Goal: Find specific page/section: Find specific page/section

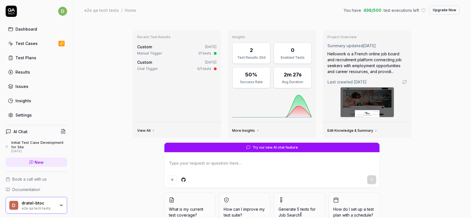
scroll to position [28, 0]
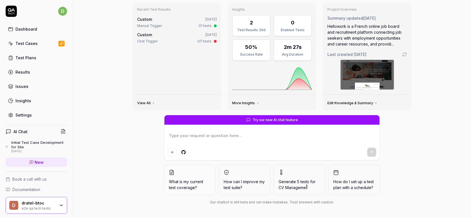
click at [32, 41] on div "Test Cases" at bounding box center [26, 43] width 22 height 6
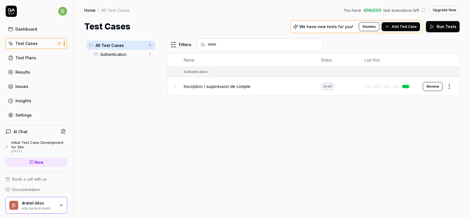
click at [218, 80] on div "Inscription / suppression de compte" at bounding box center [247, 86] width 126 height 12
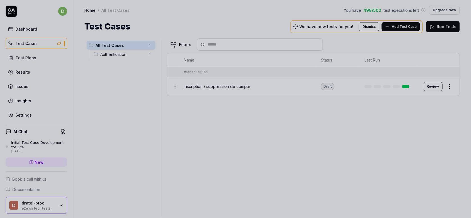
click at [233, 76] on div at bounding box center [235, 109] width 471 height 218
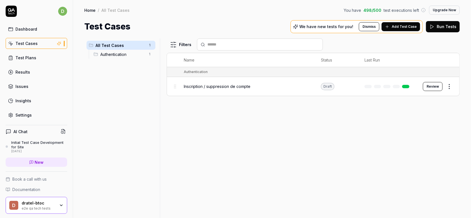
click at [161, 101] on div at bounding box center [162, 127] width 7 height 179
click at [380, 89] on td at bounding box center [388, 86] width 58 height 19
click at [429, 85] on button "Review" at bounding box center [433, 86] width 20 height 9
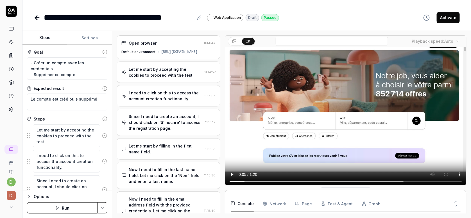
click at [187, 124] on div "Since I need to create an account, I should click on 'S'inscrire' to access the…" at bounding box center [166, 122] width 74 height 18
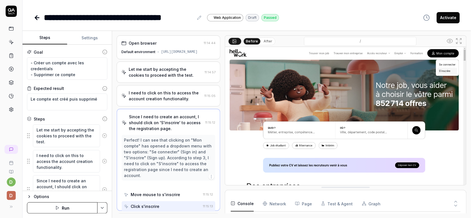
scroll to position [2, 0]
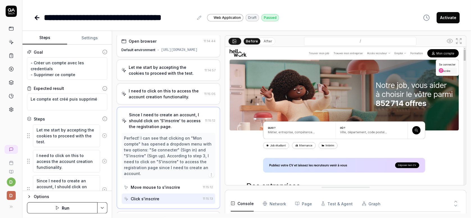
click at [14, 31] on link at bounding box center [11, 29] width 10 height 10
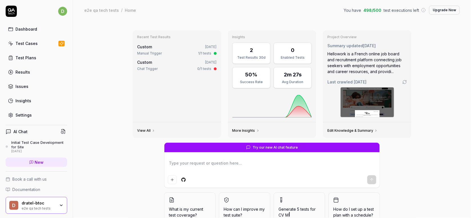
type textarea "*"
click at [25, 42] on div "Test Cases" at bounding box center [26, 43] width 22 height 6
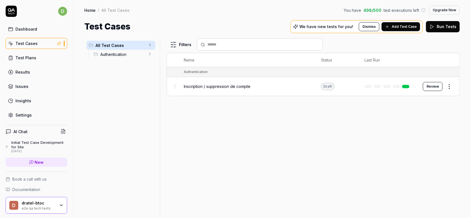
click at [36, 57] on link "Test Plans" at bounding box center [36, 57] width 61 height 11
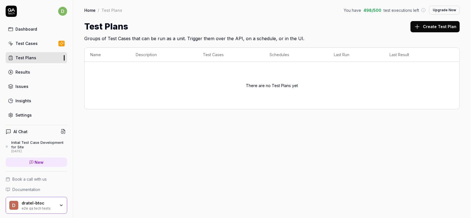
click at [31, 45] on div "Test Cases" at bounding box center [26, 43] width 22 height 6
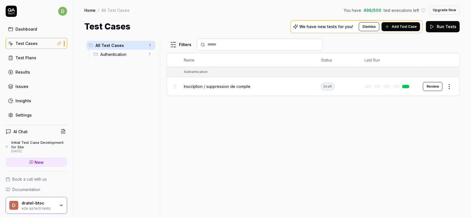
click at [138, 128] on div "All Test Cases 1 Authentication 1" at bounding box center [120, 124] width 73 height 173
click at [224, 160] on div "Filters Name Status Last Run Authentication Inscription / suppression de compte…" at bounding box center [312, 127] width 293 height 179
